Goal: Task Accomplishment & Management: Manage account settings

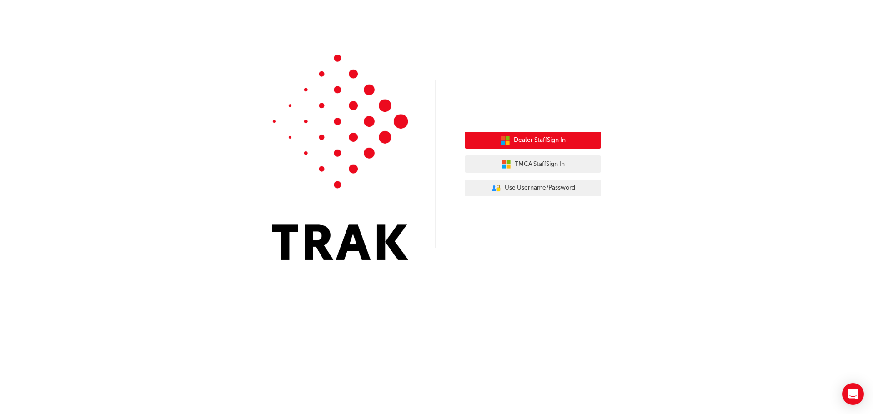
click at [556, 141] on span "Dealer Staff Sign In" at bounding box center [540, 140] width 52 height 10
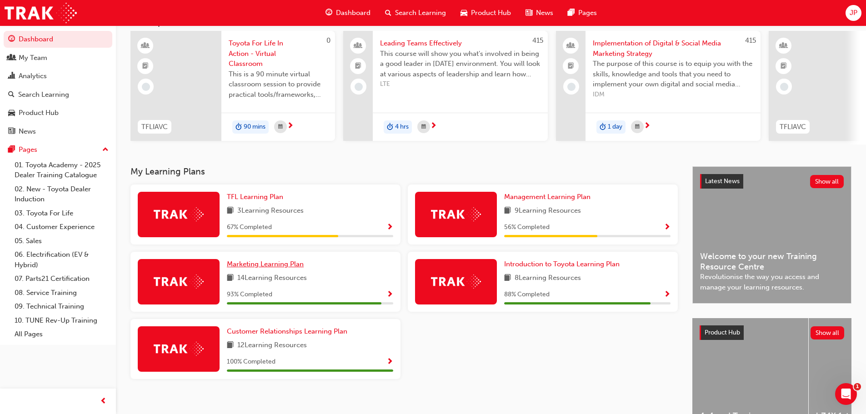
scroll to position [129, 0]
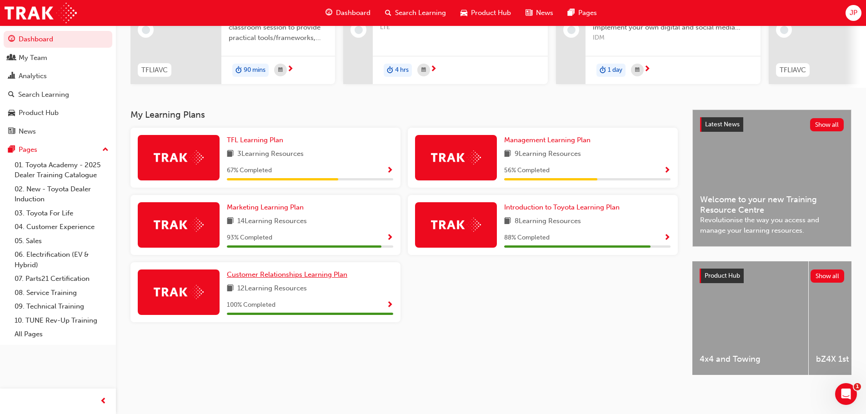
click at [272, 271] on span "Customer Relationships Learning Plan" at bounding box center [287, 275] width 121 height 8
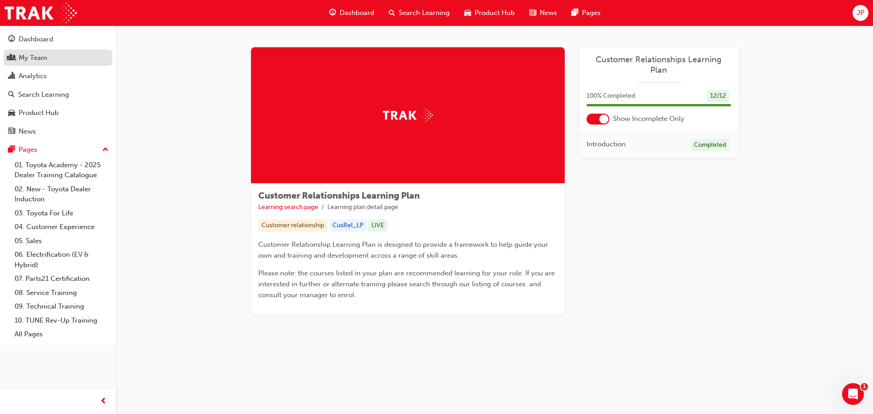
click at [35, 54] on div "My Team" at bounding box center [33, 58] width 29 height 10
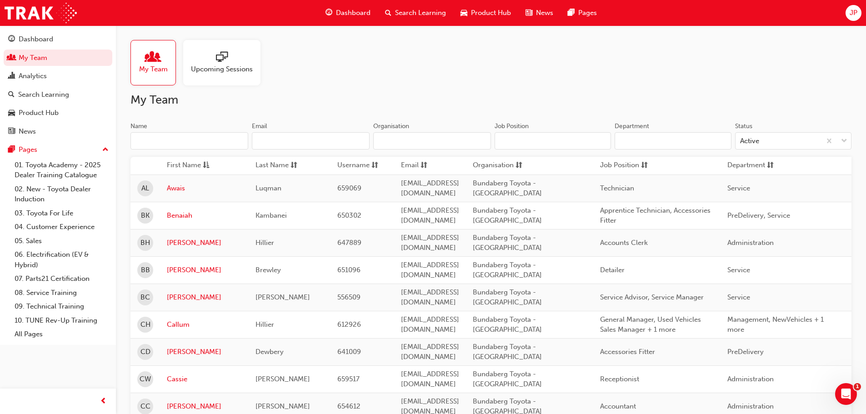
click at [231, 57] on div at bounding box center [222, 57] width 62 height 13
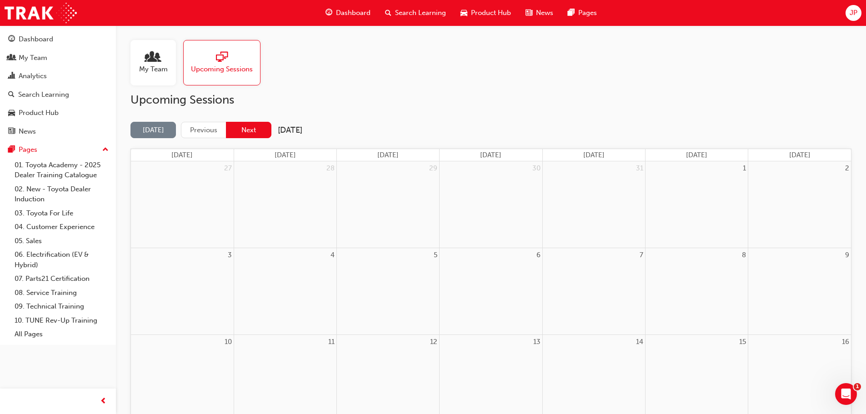
click at [256, 126] on button "Next" at bounding box center [248, 130] width 45 height 17
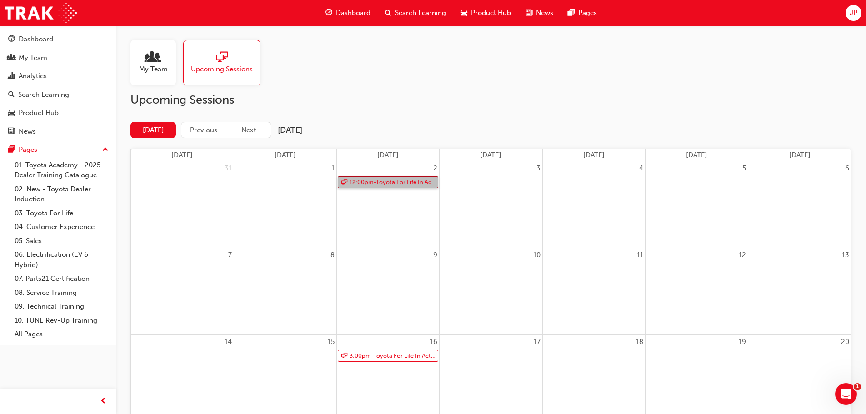
click at [416, 183] on link "12:00pm - Toyota For Life In Action - Virtual Classroom" at bounding box center [388, 182] width 101 height 12
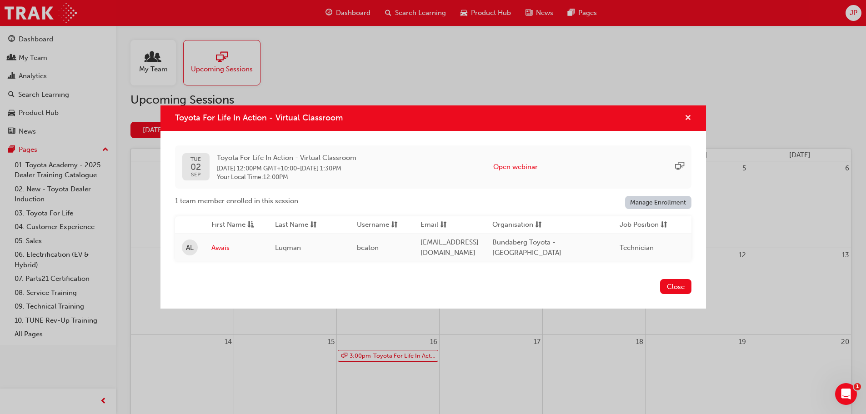
click at [689, 115] on span "cross-icon" at bounding box center [688, 119] width 7 height 8
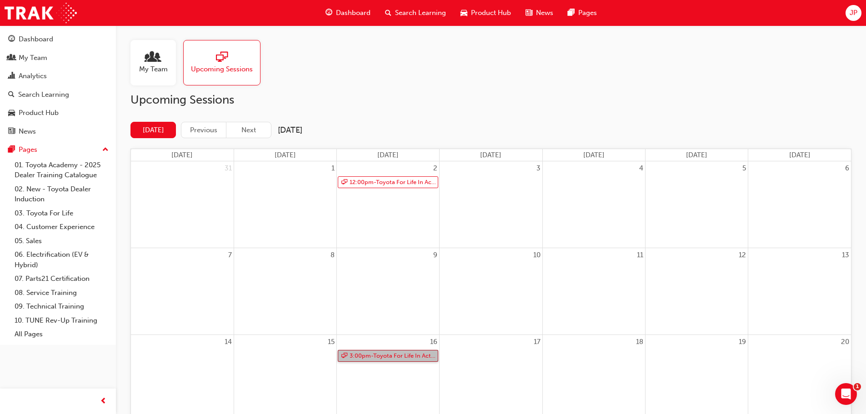
click at [419, 356] on link "3:00pm - Toyota For Life In Action - Virtual Classroom" at bounding box center [388, 356] width 101 height 12
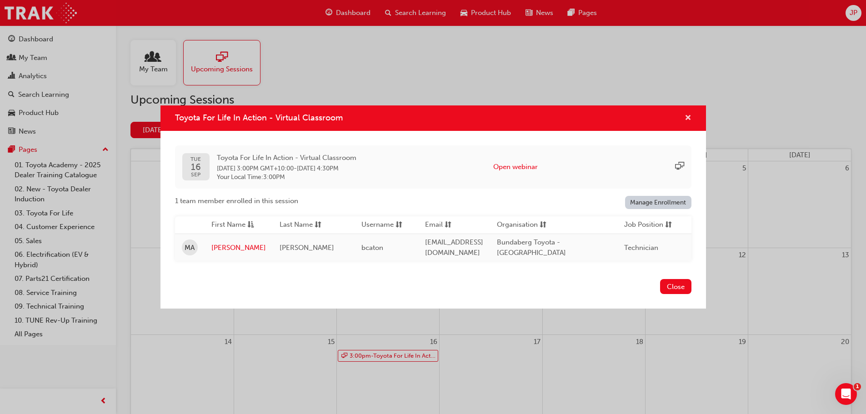
click at [688, 116] on span "cross-icon" at bounding box center [688, 119] width 7 height 8
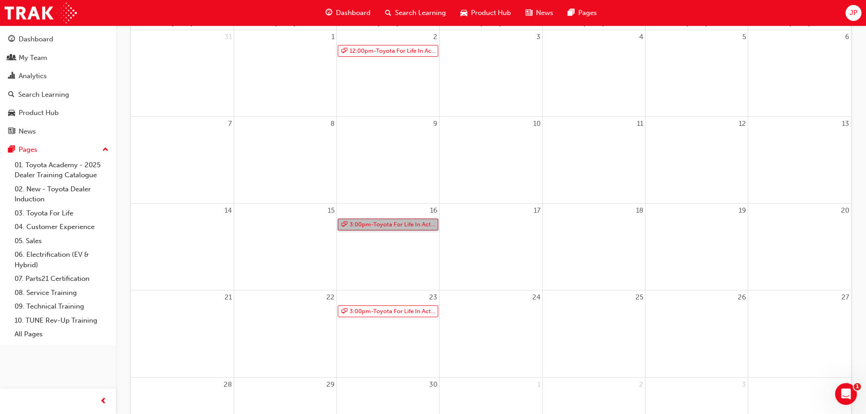
scroll to position [136, 0]
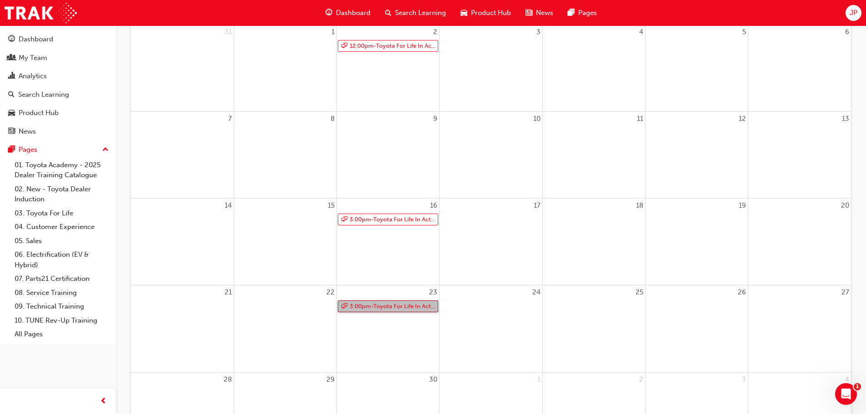
click at [418, 304] on link "3:00pm - Toyota For Life In Action - Virtual Classroom" at bounding box center [388, 307] width 101 height 12
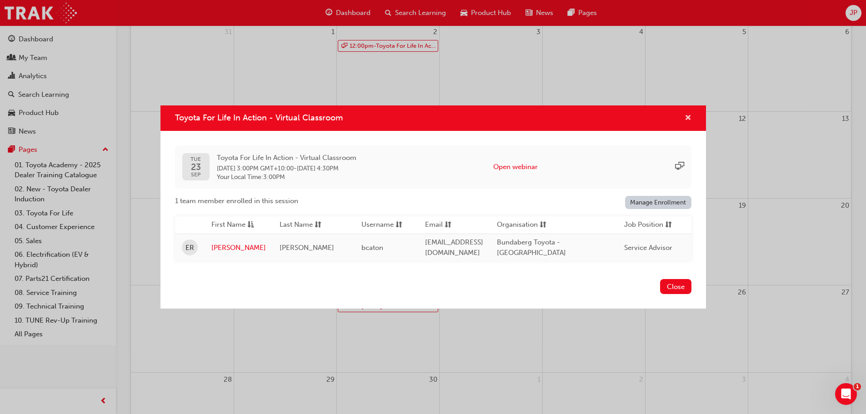
click at [691, 117] on span "cross-icon" at bounding box center [688, 119] width 7 height 8
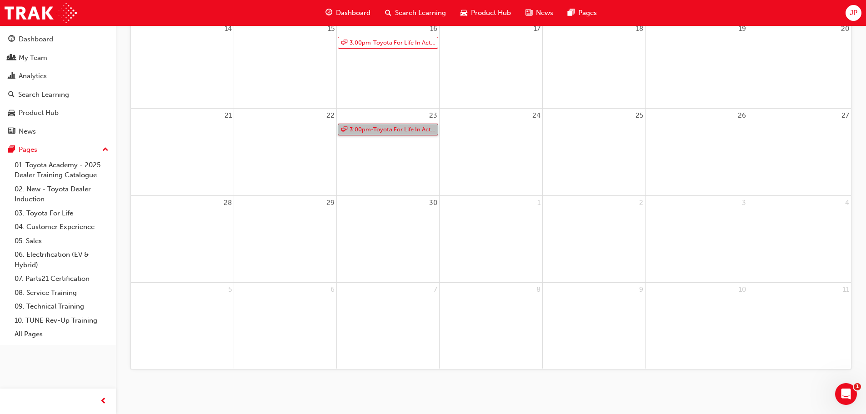
scroll to position [0, 0]
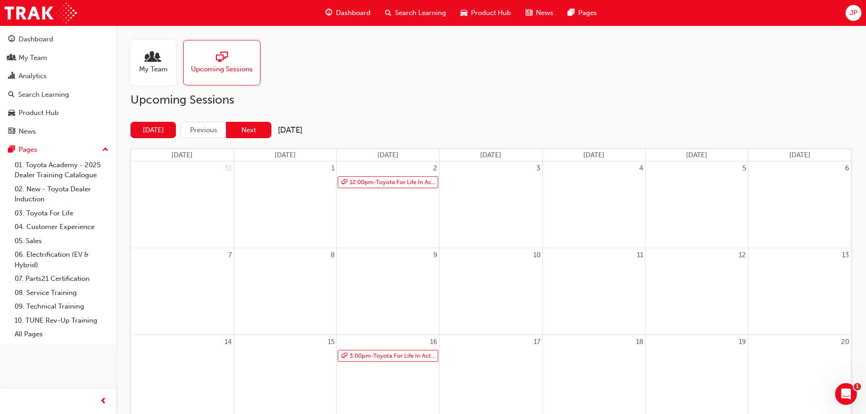
click at [249, 127] on button "Next" at bounding box center [248, 130] width 45 height 17
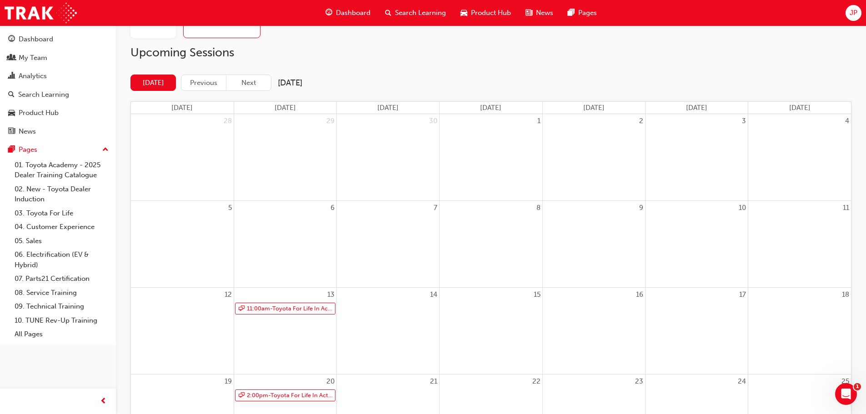
scroll to position [91, 0]
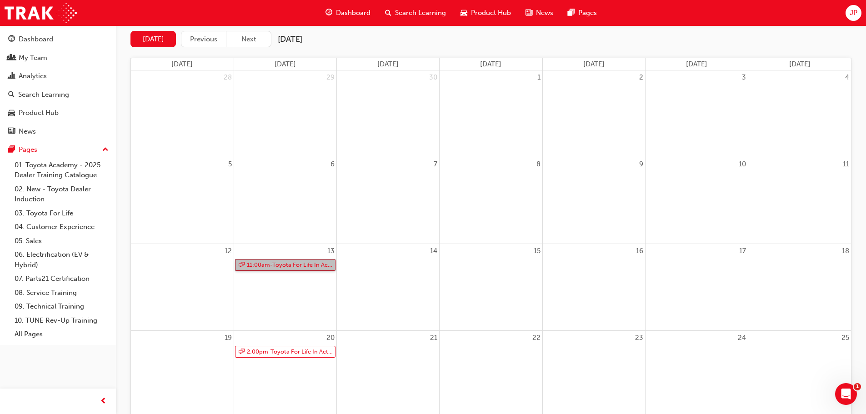
click at [277, 267] on link "11:00am - Toyota For Life In Action - Virtual Classroom" at bounding box center [285, 265] width 101 height 12
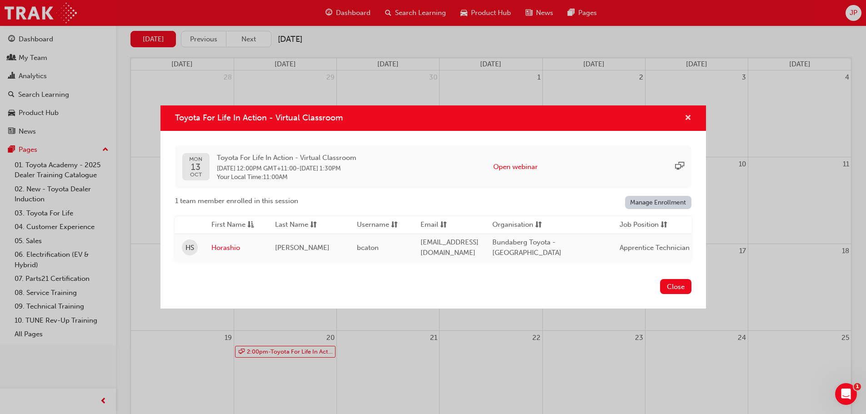
click at [691, 118] on span "cross-icon" at bounding box center [688, 119] width 7 height 8
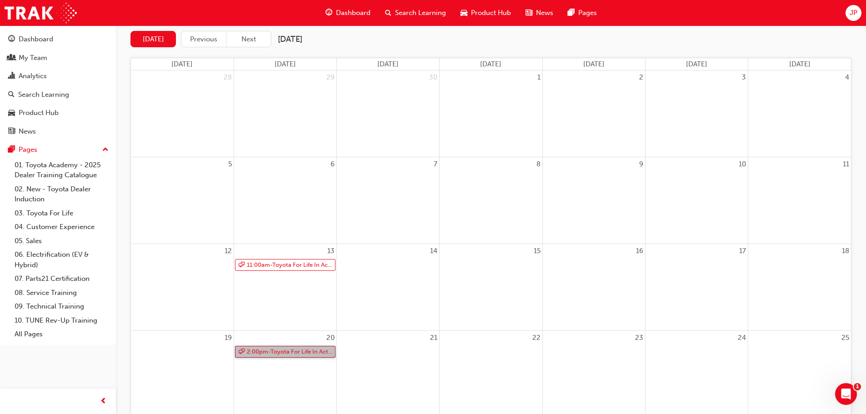
click at [312, 352] on link "2:00pm - Toyota For Life In Action - Virtual Classroom" at bounding box center [285, 352] width 101 height 12
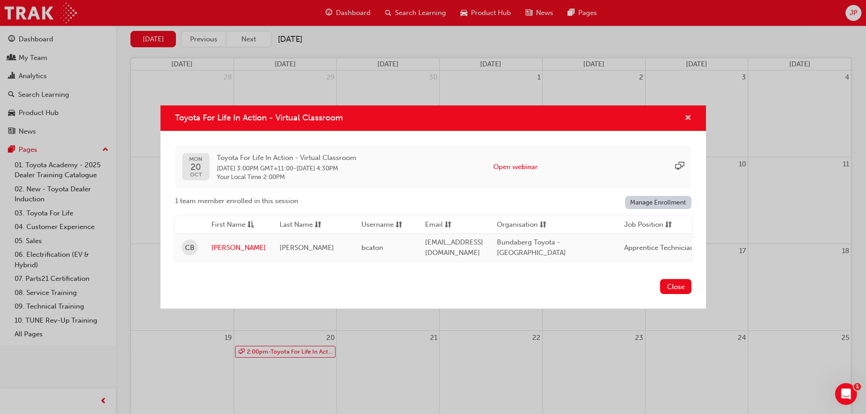
click at [689, 115] on span "cross-icon" at bounding box center [688, 119] width 7 height 8
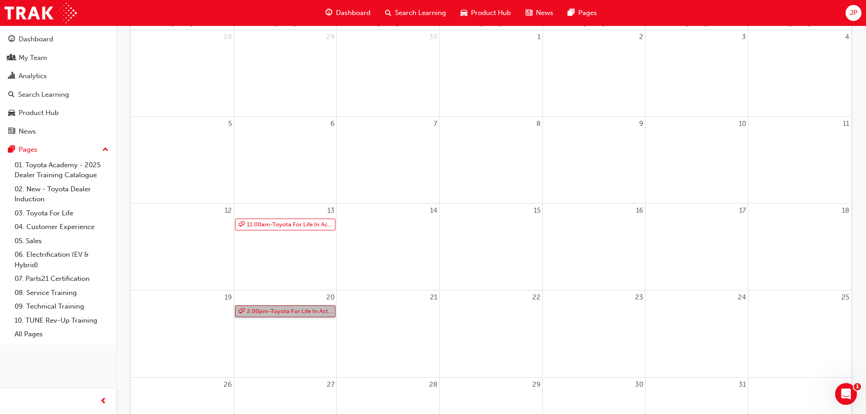
scroll to position [0, 0]
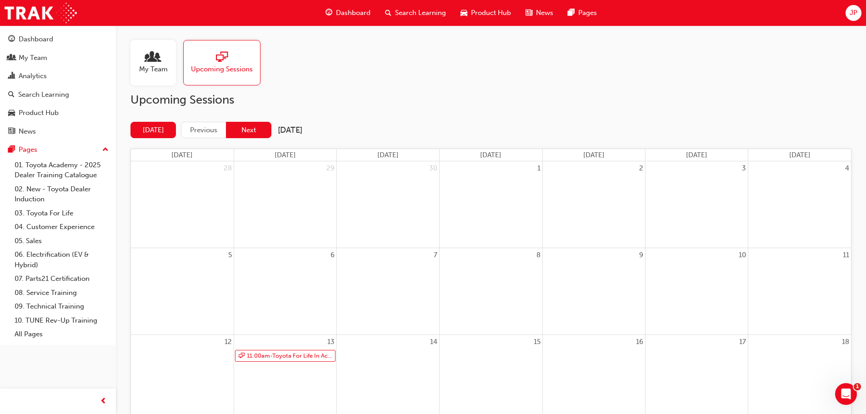
click at [243, 125] on button "Next" at bounding box center [248, 130] width 45 height 17
click at [252, 126] on button "Next" at bounding box center [248, 130] width 45 height 17
click at [156, 55] on span "people-icon" at bounding box center [153, 57] width 12 height 13
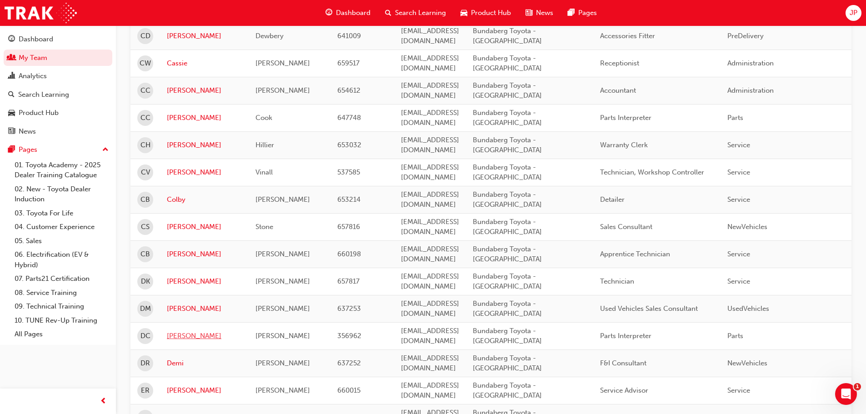
scroll to position [500, 0]
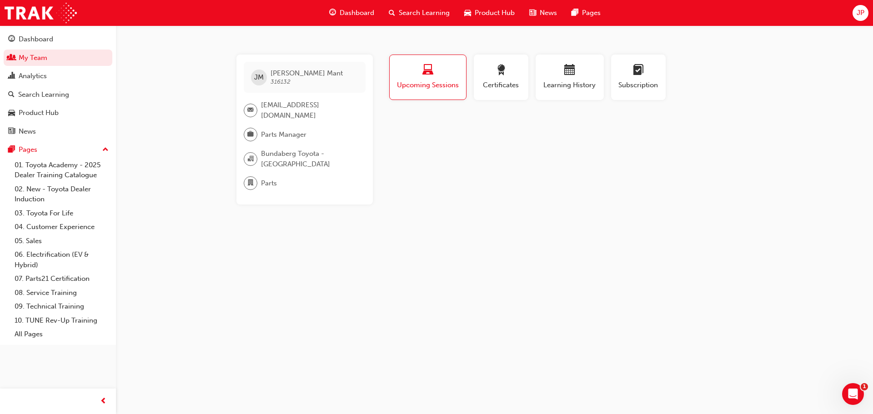
click at [432, 78] on div "button" at bounding box center [428, 72] width 63 height 14
click at [567, 74] on span "calendar-icon" at bounding box center [569, 71] width 11 height 12
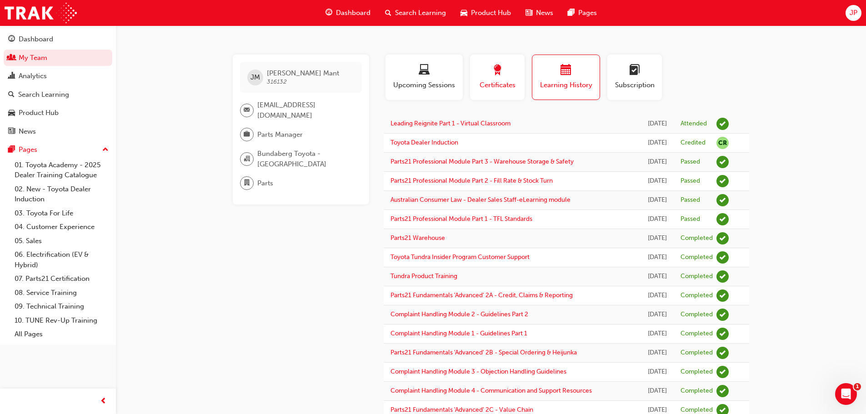
click at [507, 77] on div "button" at bounding box center [497, 72] width 41 height 14
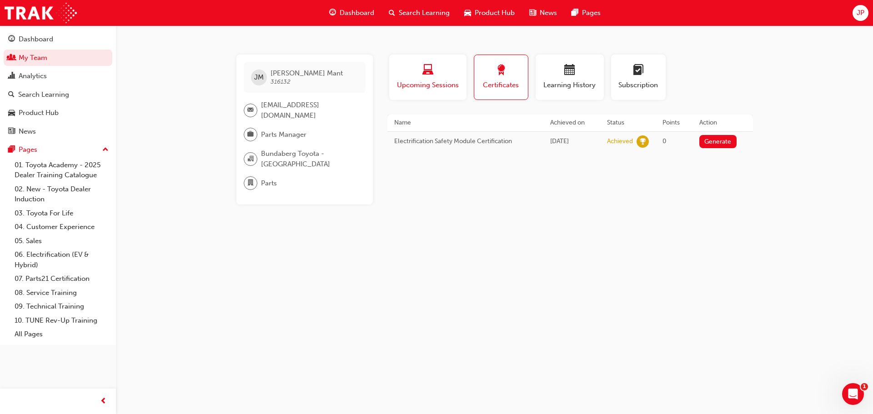
click at [431, 77] on span "laptop-icon" at bounding box center [428, 71] width 11 height 12
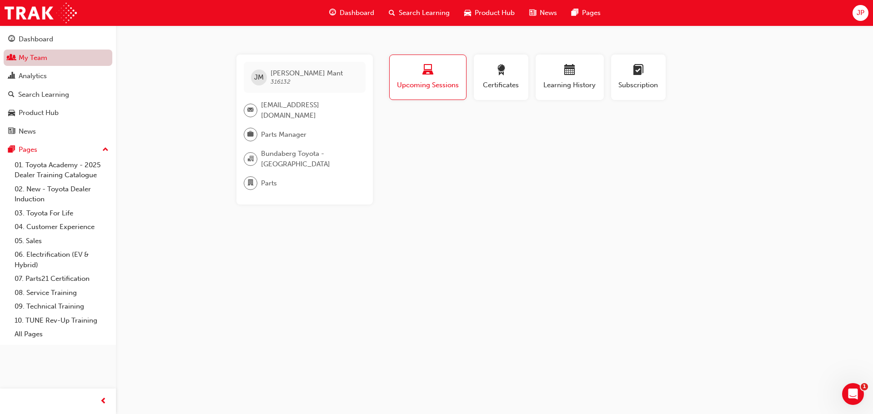
click at [55, 55] on link "My Team" at bounding box center [58, 58] width 109 height 17
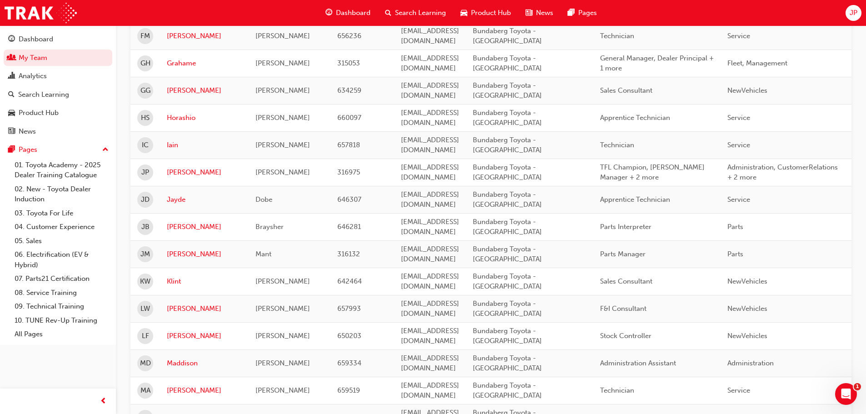
scroll to position [682, 0]
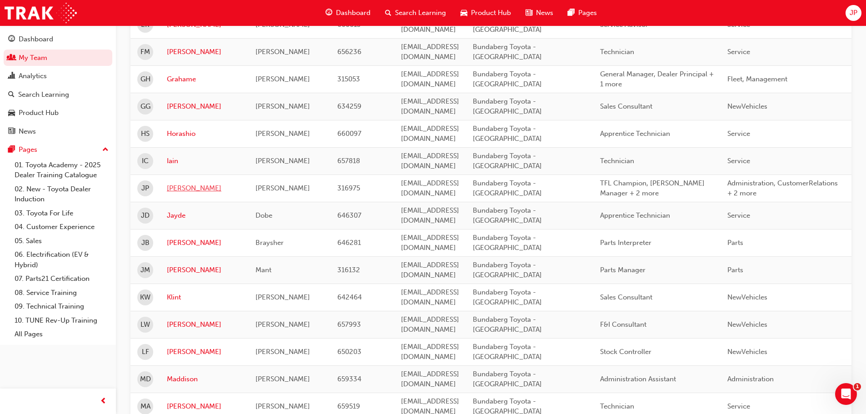
click at [174, 183] on link "Janine" at bounding box center [204, 188] width 75 height 10
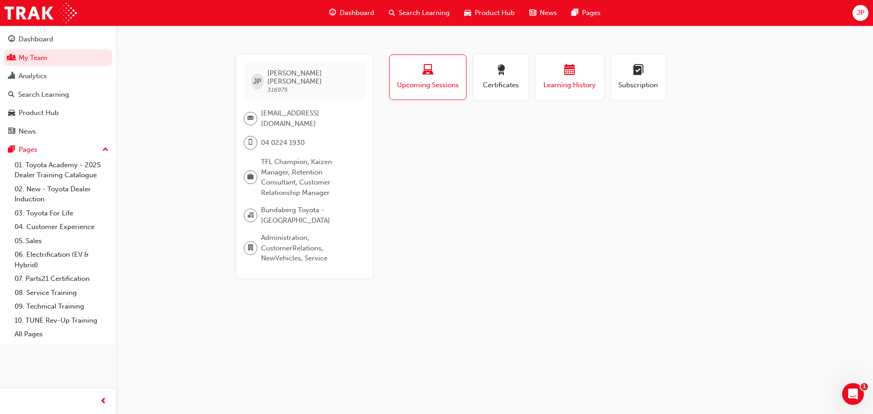
click at [574, 74] on span "calendar-icon" at bounding box center [569, 71] width 11 height 12
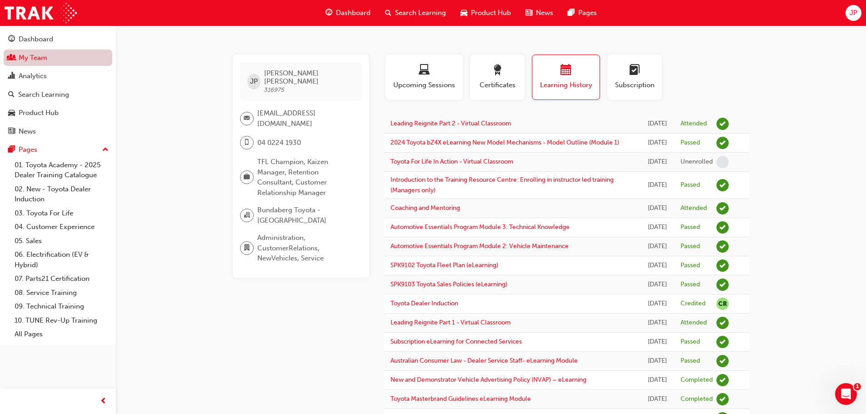
click at [34, 55] on link "My Team" at bounding box center [58, 58] width 109 height 17
